Goal: Information Seeking & Learning: Compare options

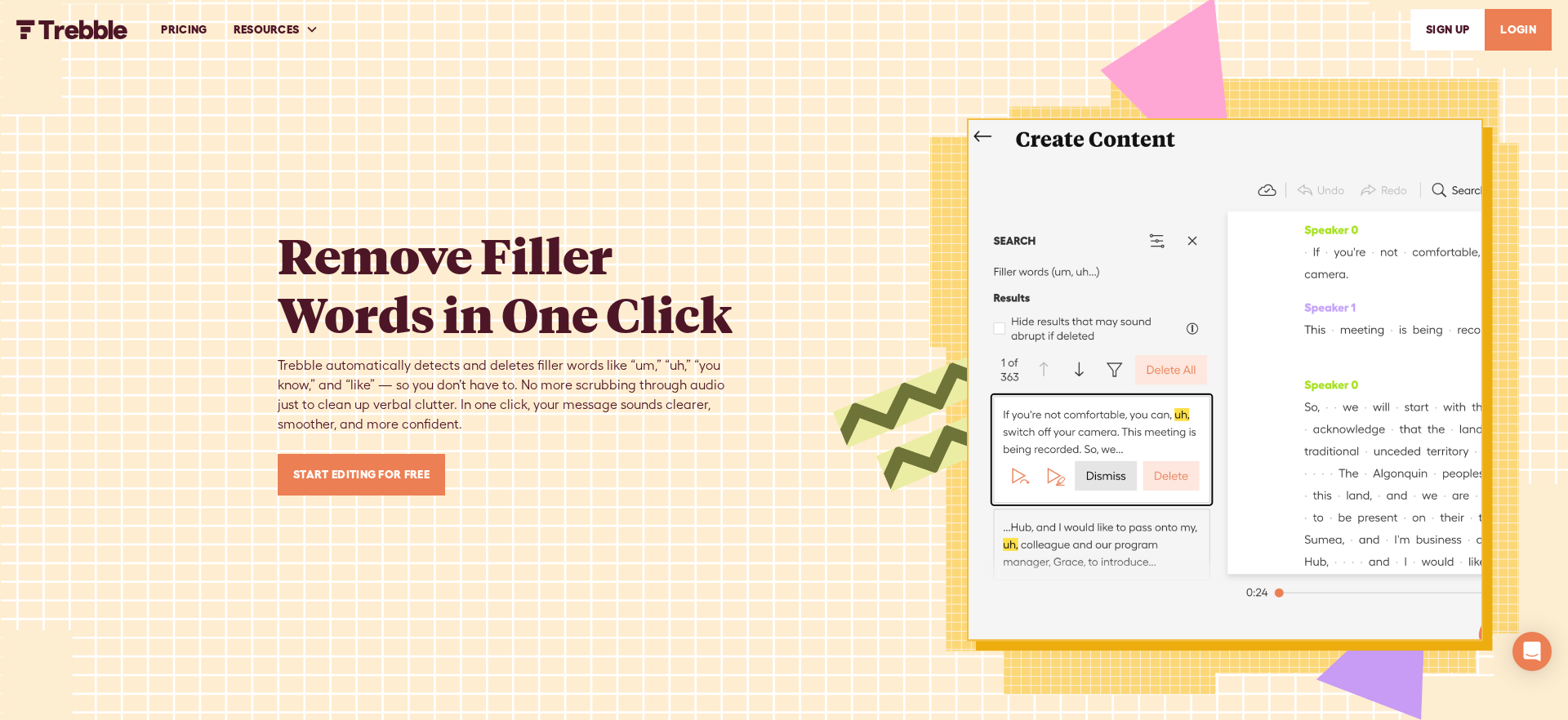
scroll to position [1, 0]
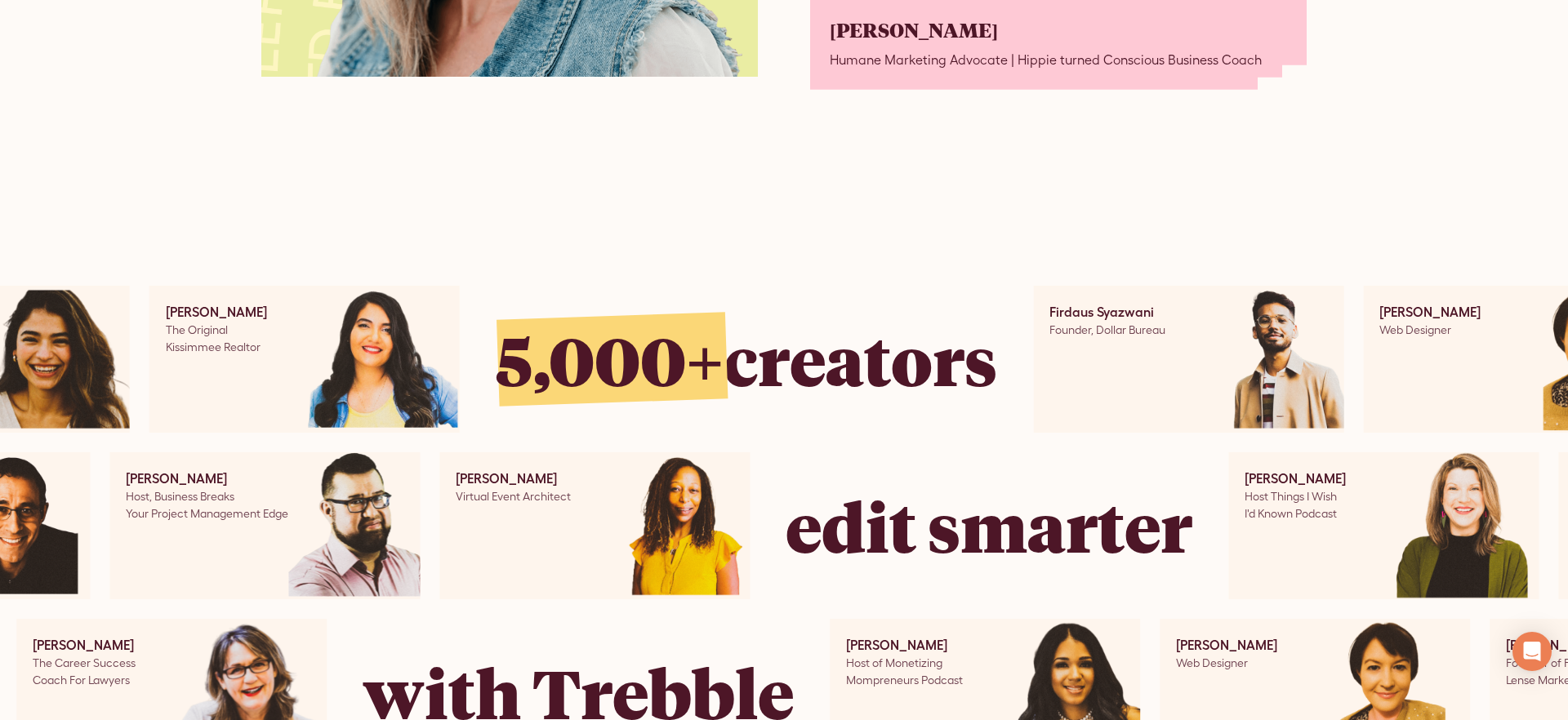
scroll to position [5589, 0]
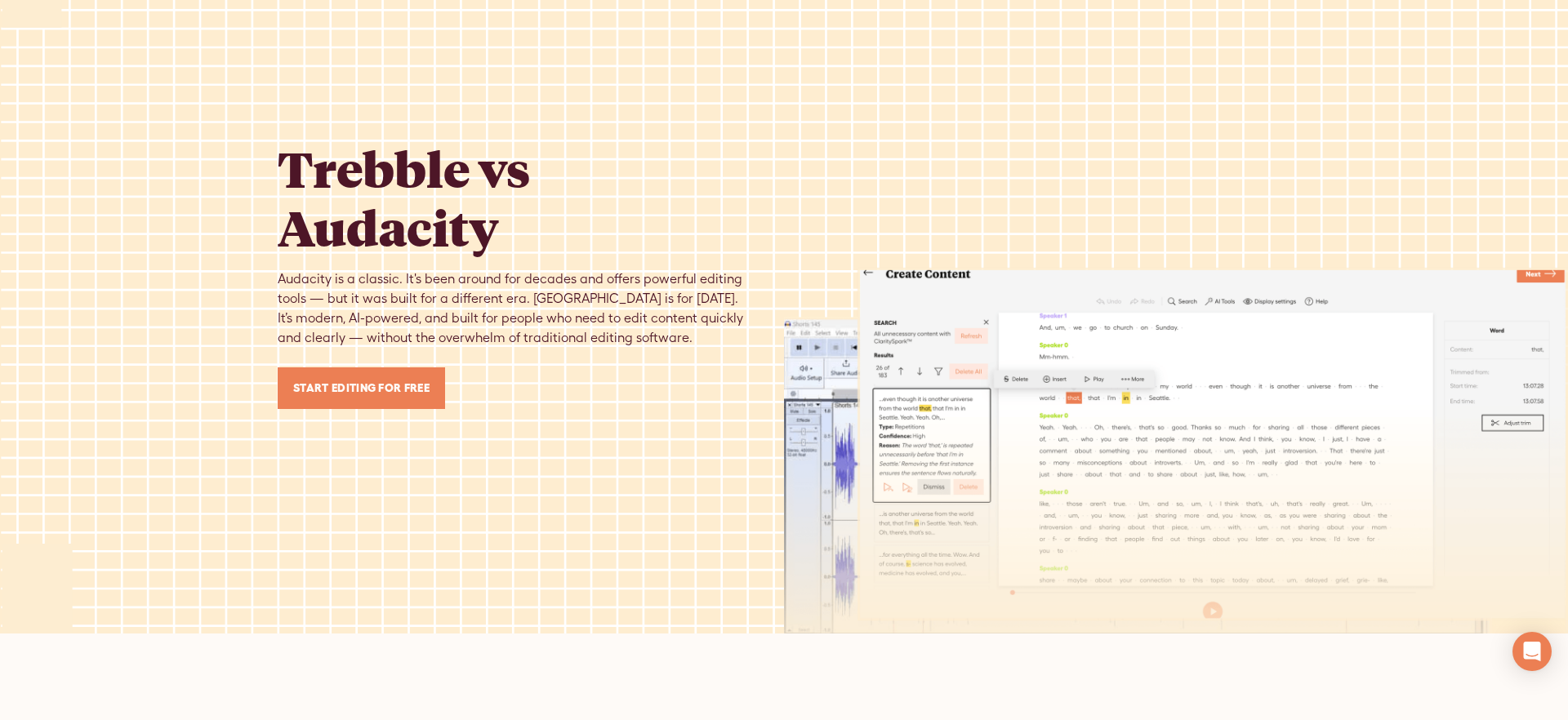
scroll to position [79, 0]
